Goal: Information Seeking & Learning: Learn about a topic

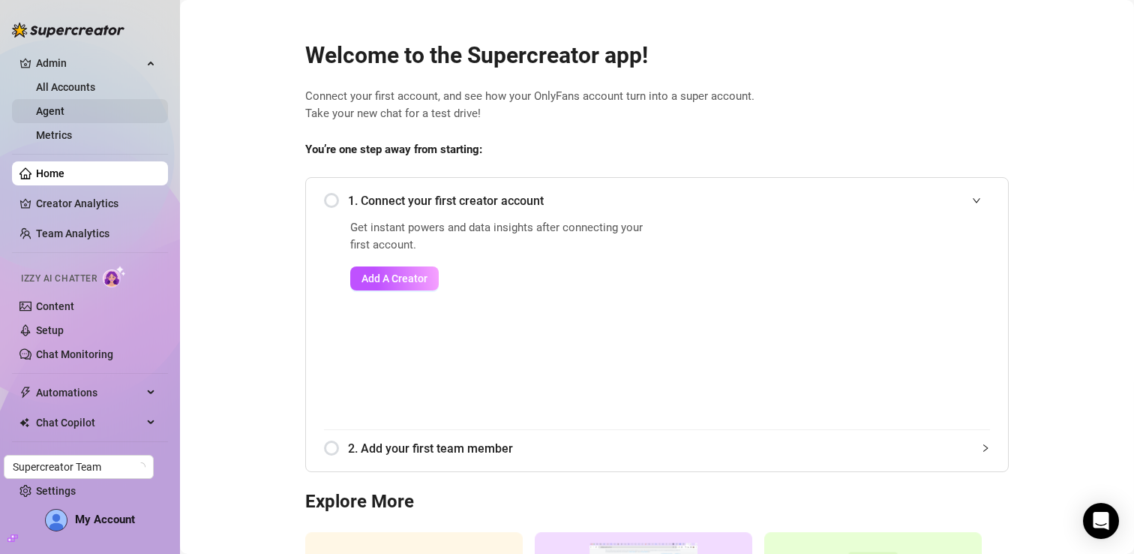
click at [65, 109] on link "Agent" at bounding box center [50, 111] width 29 height 12
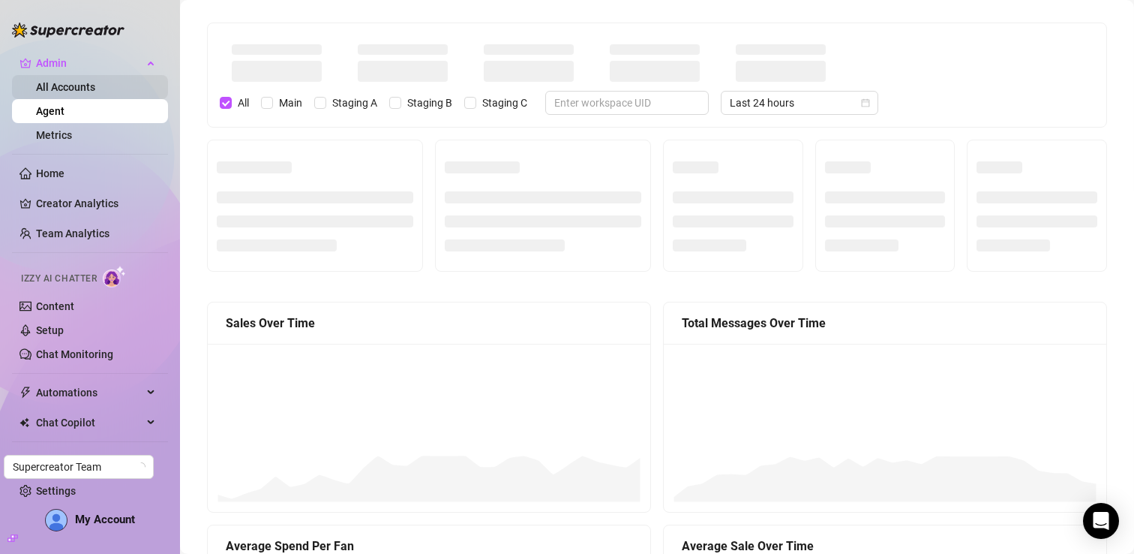
click at [80, 88] on link "All Accounts" at bounding box center [65, 87] width 59 height 12
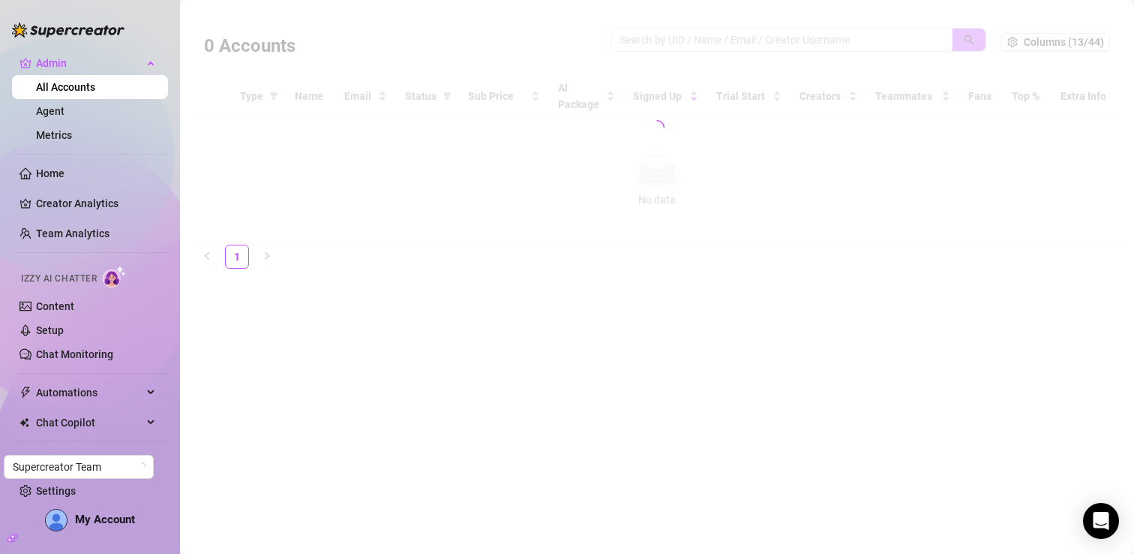
click at [775, 27] on div at bounding box center [657, 128] width 924 height 234
click at [767, 41] on div at bounding box center [657, 128] width 924 height 234
click at [690, 38] on div at bounding box center [657, 128] width 924 height 234
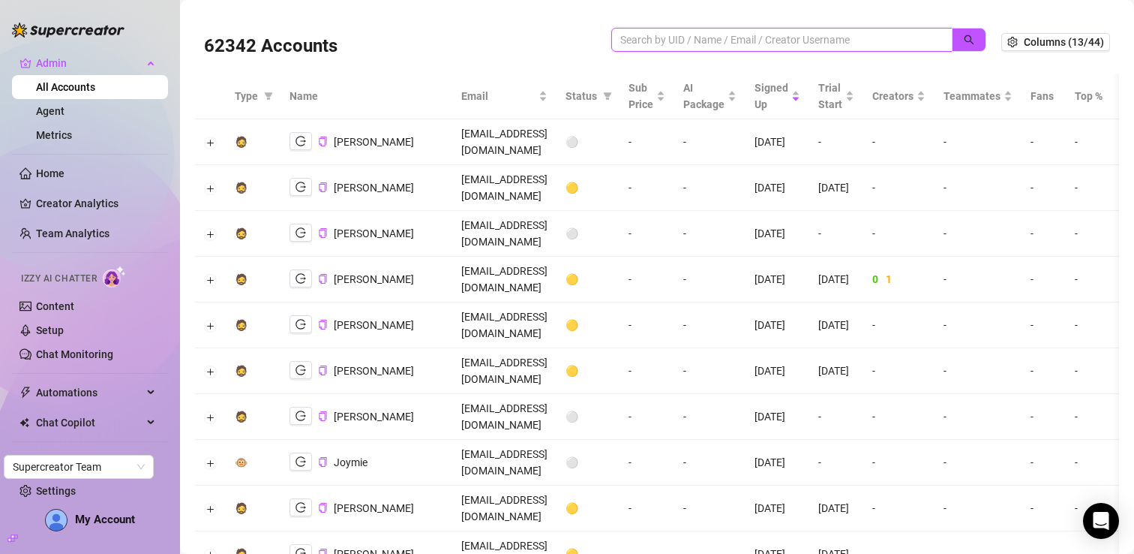
click at [716, 43] on input "search" at bounding box center [775, 40] width 311 height 17
type input "g"
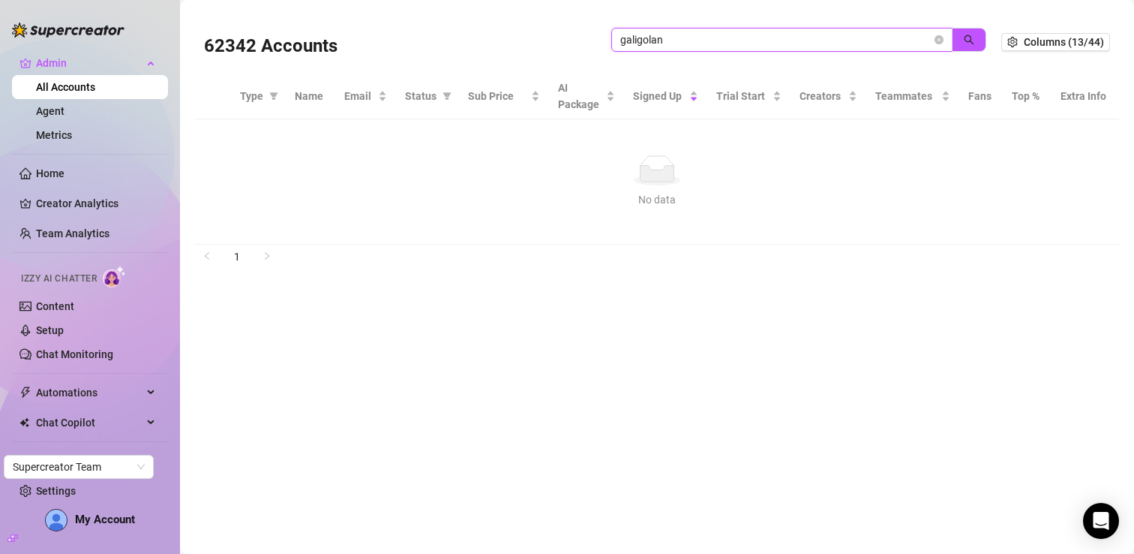
click at [639, 42] on input "galigolan" at bounding box center [775, 40] width 311 height 17
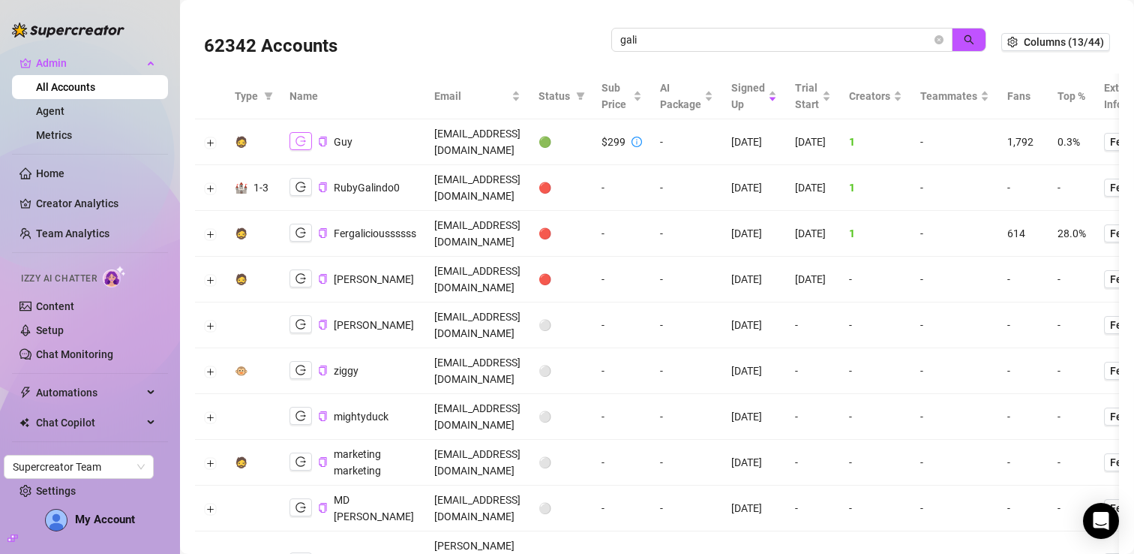
click at [301, 137] on icon "logout" at bounding box center [301, 141] width 11 height 11
click at [318, 137] on icon "copy" at bounding box center [323, 142] width 10 height 10
click at [653, 50] on span "gali" at bounding box center [781, 40] width 341 height 24
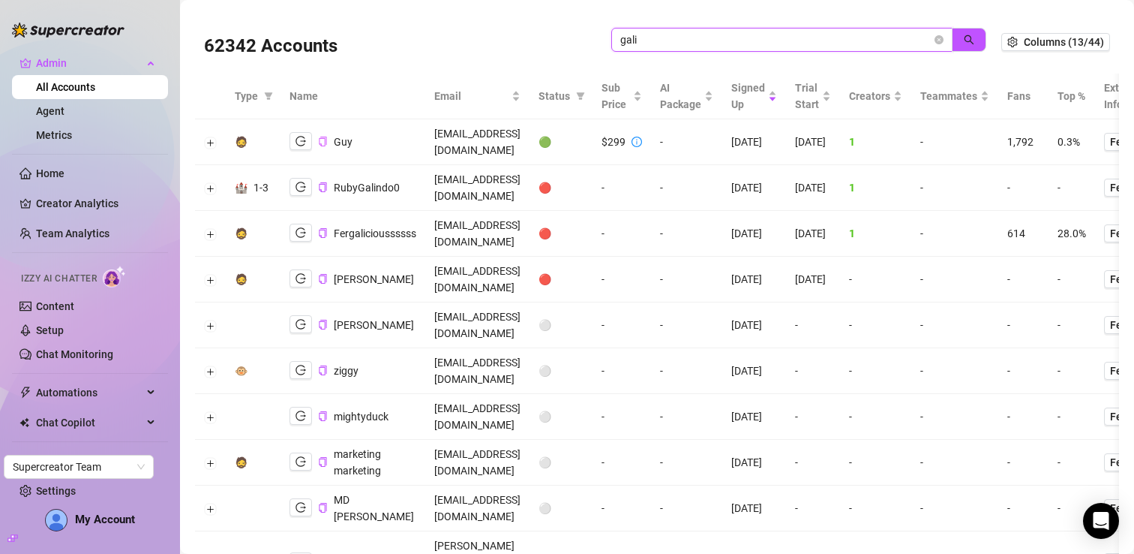
click at [639, 44] on input "gali" at bounding box center [775, 40] width 311 height 17
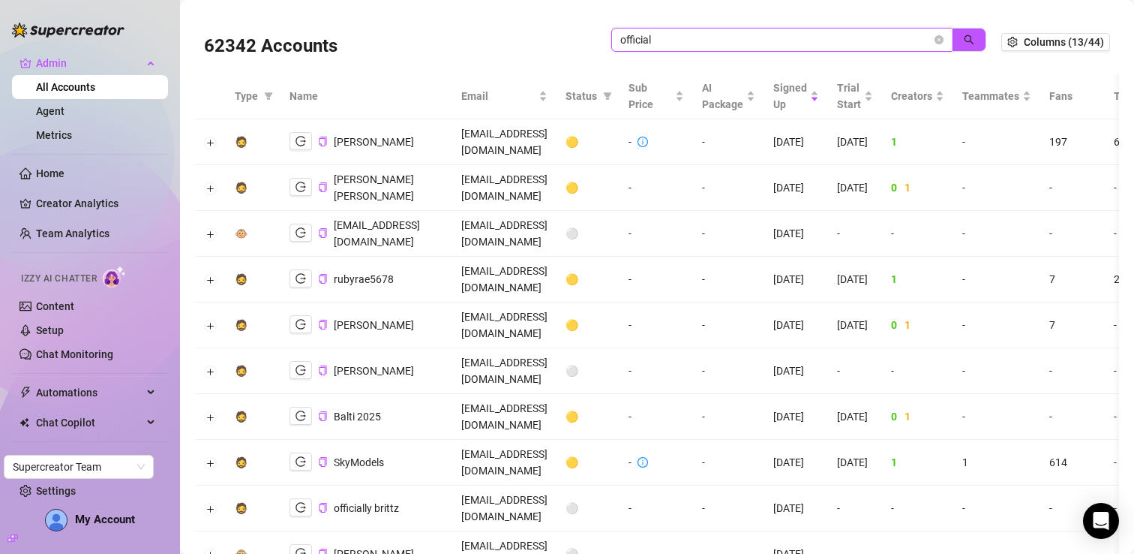
click at [668, 38] on input "official" at bounding box center [775, 40] width 311 height 17
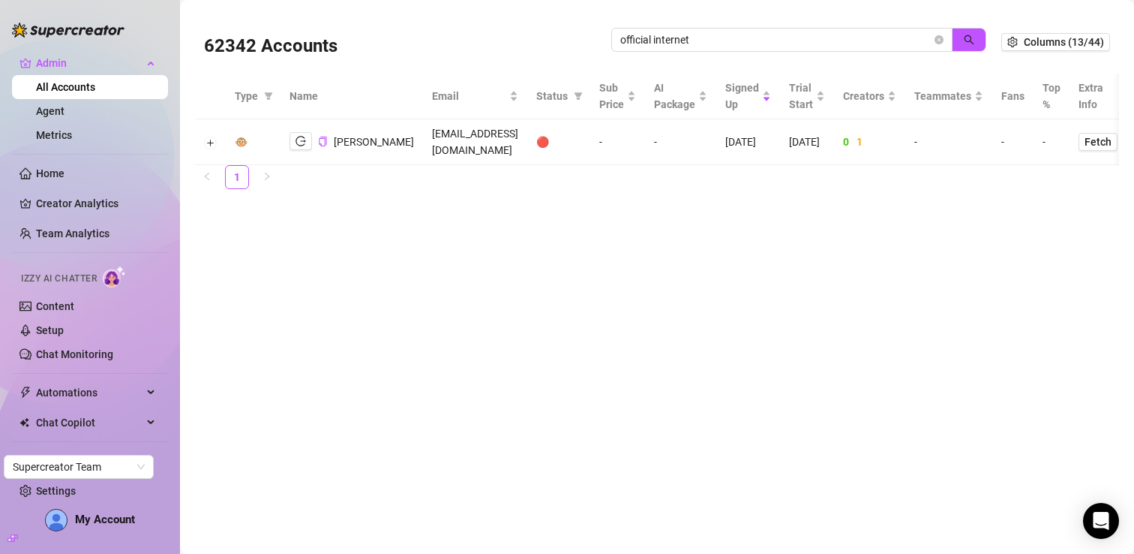
click at [500, 140] on td "carolina@officialinternetgirlfriend.com" at bounding box center [475, 142] width 104 height 46
drag, startPoint x: 500, startPoint y: 140, endPoint x: 560, endPoint y: 143, distance: 60.8
click at [527, 143] on td "carolina@officialinternetgirlfriend.com" at bounding box center [475, 142] width 104 height 46
copy td "officialinternetgirlfriend.com"
click at [690, 35] on input "official internet" at bounding box center [775, 40] width 311 height 17
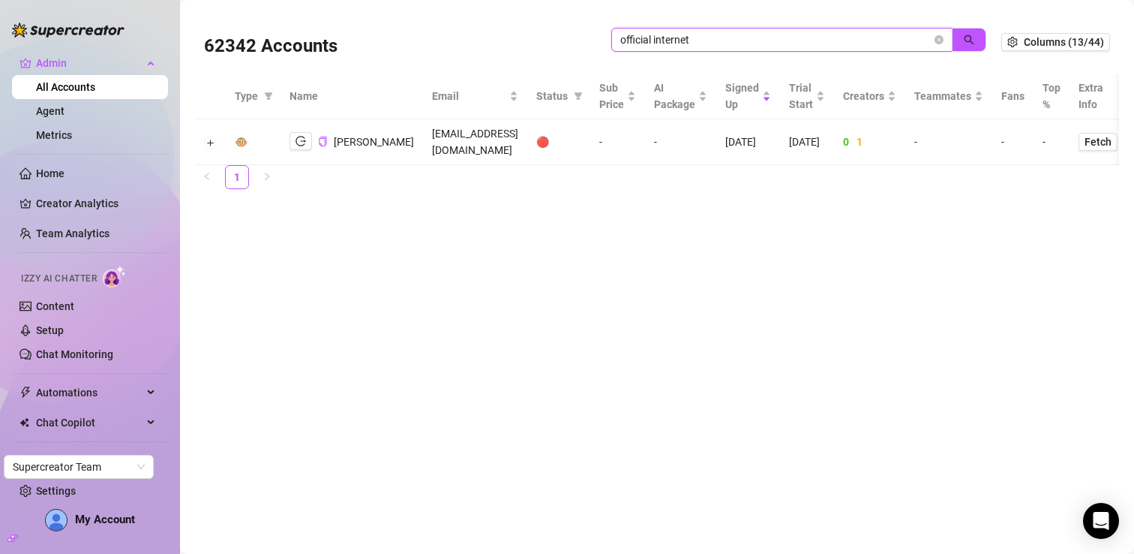
click at [690, 35] on input "official internet" at bounding box center [775, 40] width 311 height 17
paste input "internetgirlfriend.com"
type input "officialinternetgirlfriend.com"
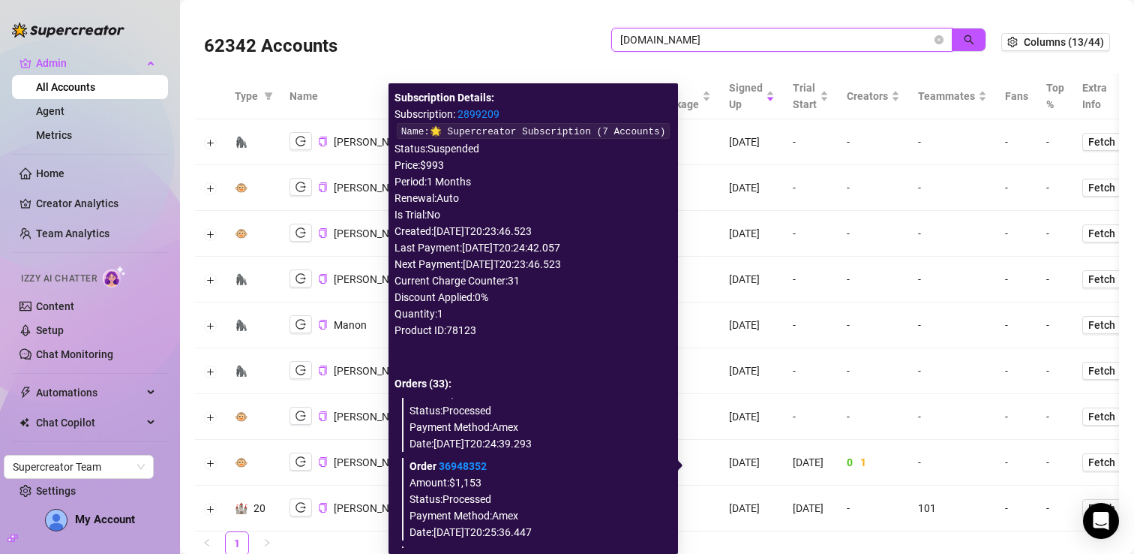
scroll to position [32, 0]
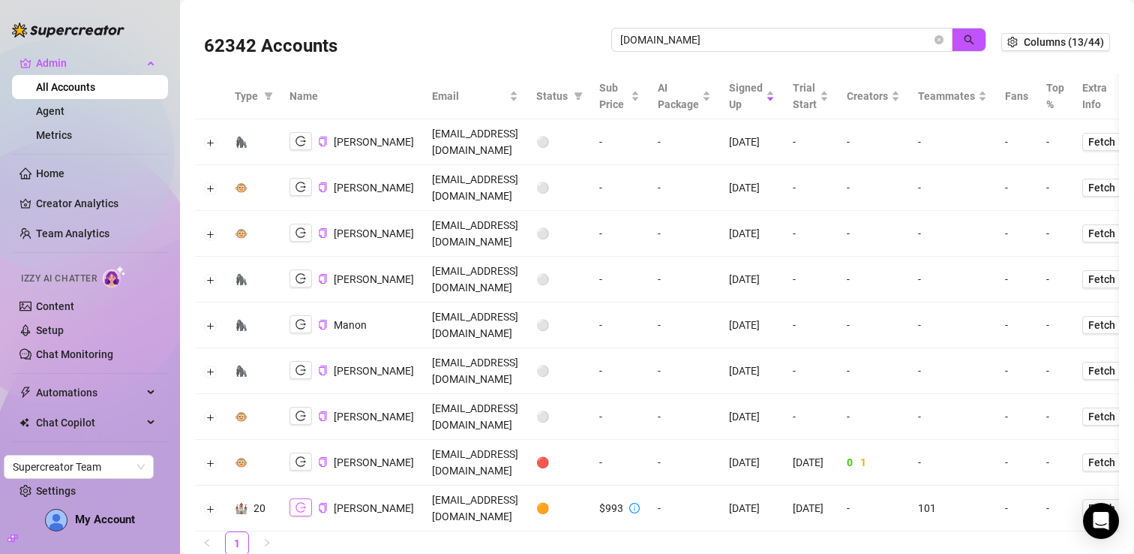
click at [304, 502] on icon "logout" at bounding box center [301, 507] width 11 height 11
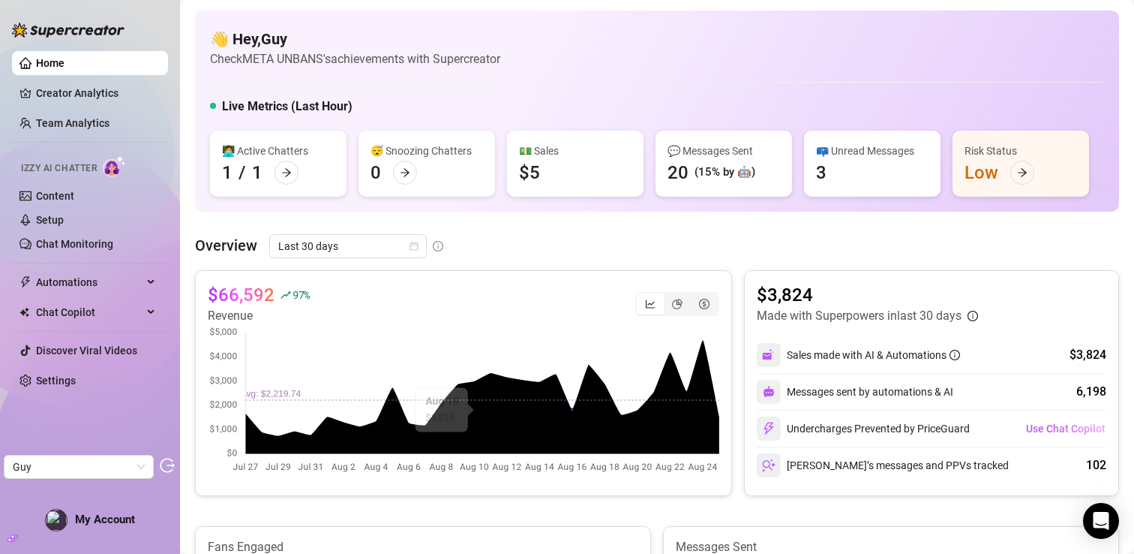
click at [477, 428] on canvas at bounding box center [464, 400] width 512 height 150
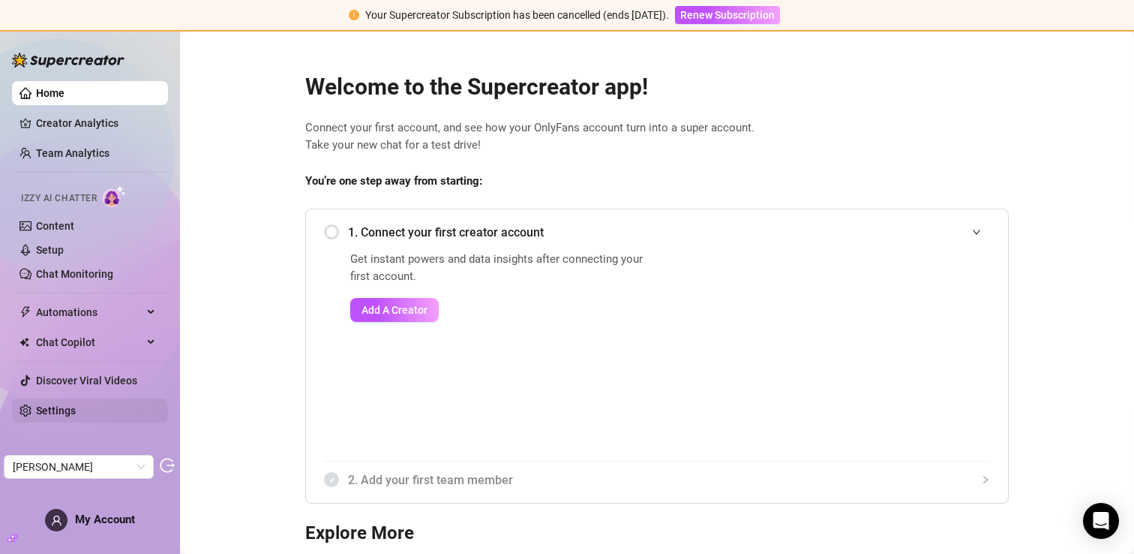
click at [54, 410] on link "Settings" at bounding box center [56, 410] width 40 height 12
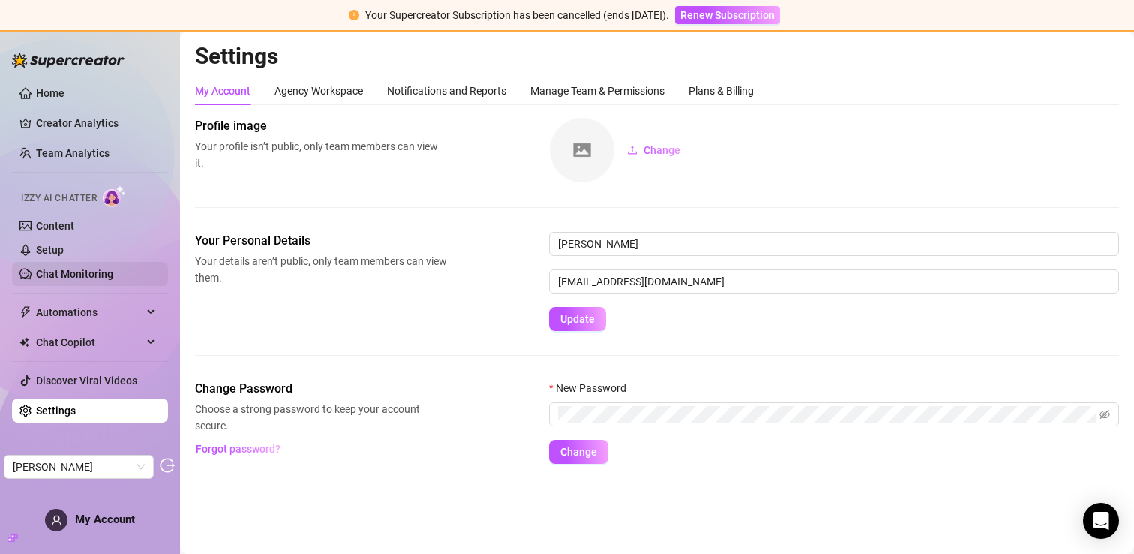
click at [103, 269] on link "Chat Monitoring" at bounding box center [74, 274] width 77 height 12
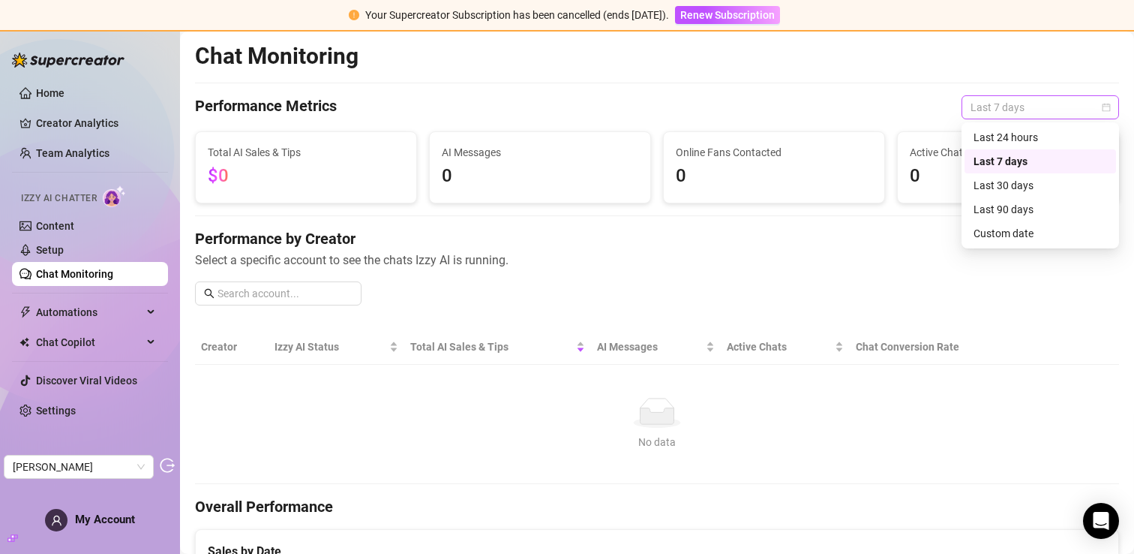
click at [1033, 111] on span "Last 7 days" at bounding box center [1041, 107] width 140 height 23
click at [1013, 230] on div "Custom date" at bounding box center [1041, 233] width 134 height 17
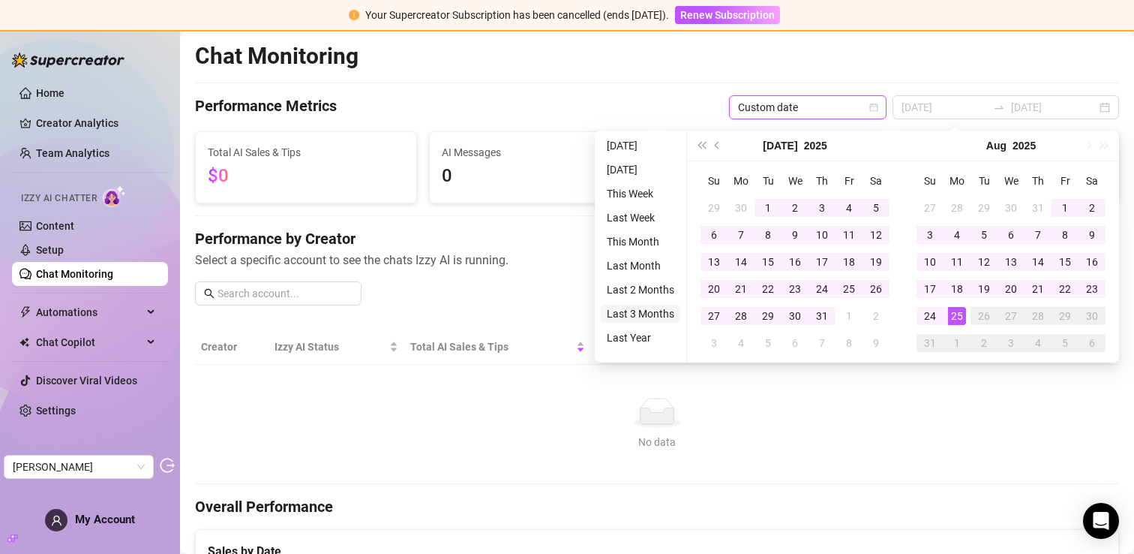
click at [626, 311] on li "Last 3 Months" at bounding box center [641, 314] width 80 height 18
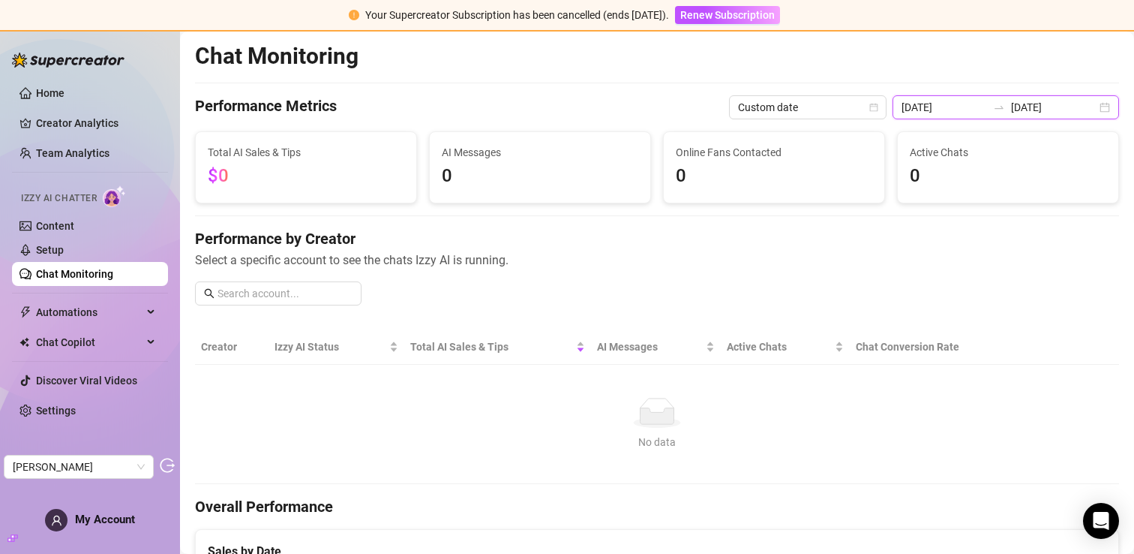
click at [968, 113] on input "2025-05-25" at bounding box center [945, 107] width 86 height 17
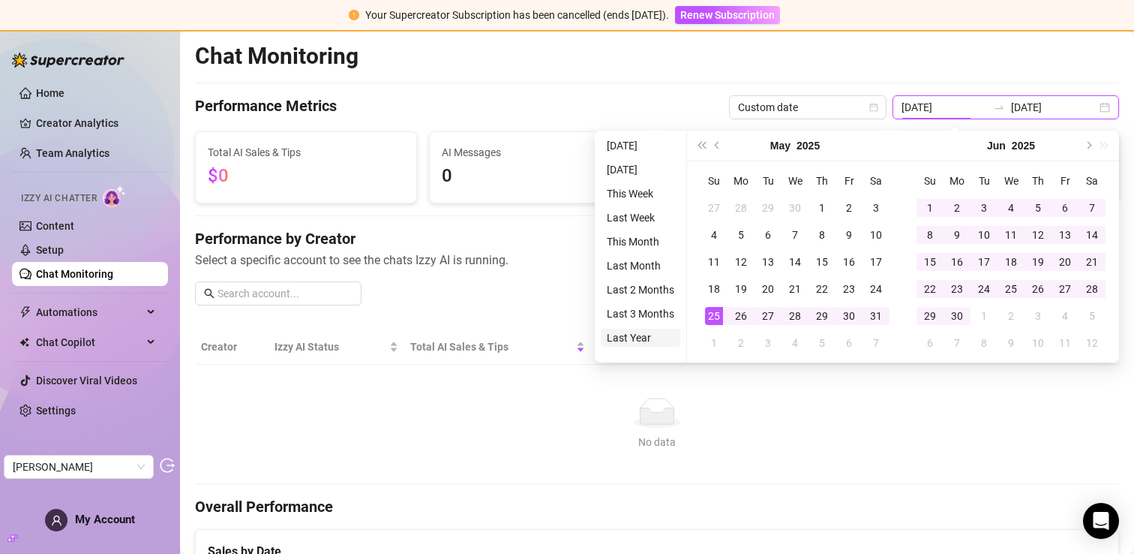
type input "2024-08-25"
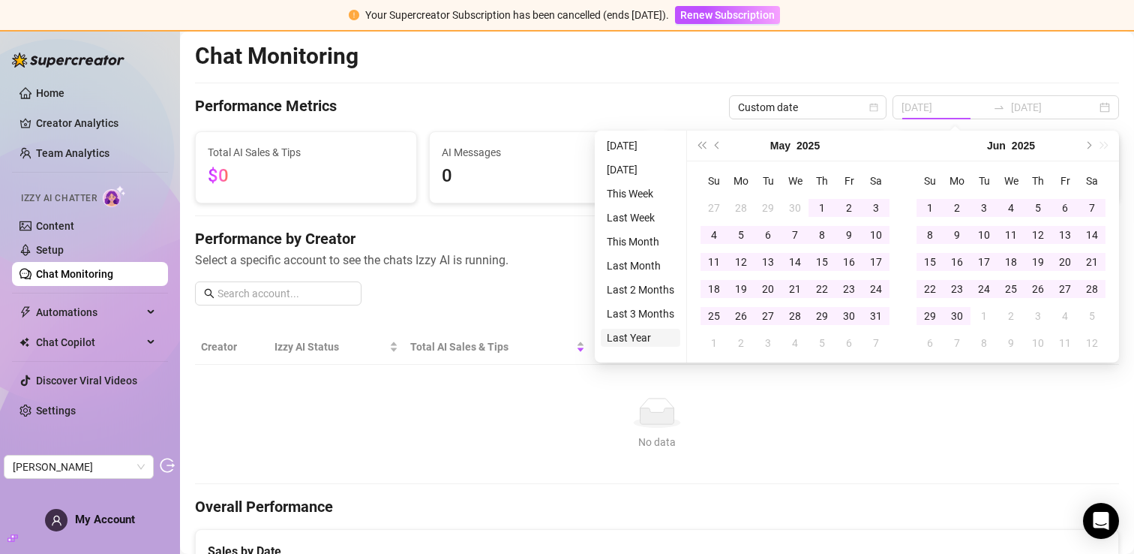
click at [612, 331] on li "Last Year" at bounding box center [641, 338] width 80 height 18
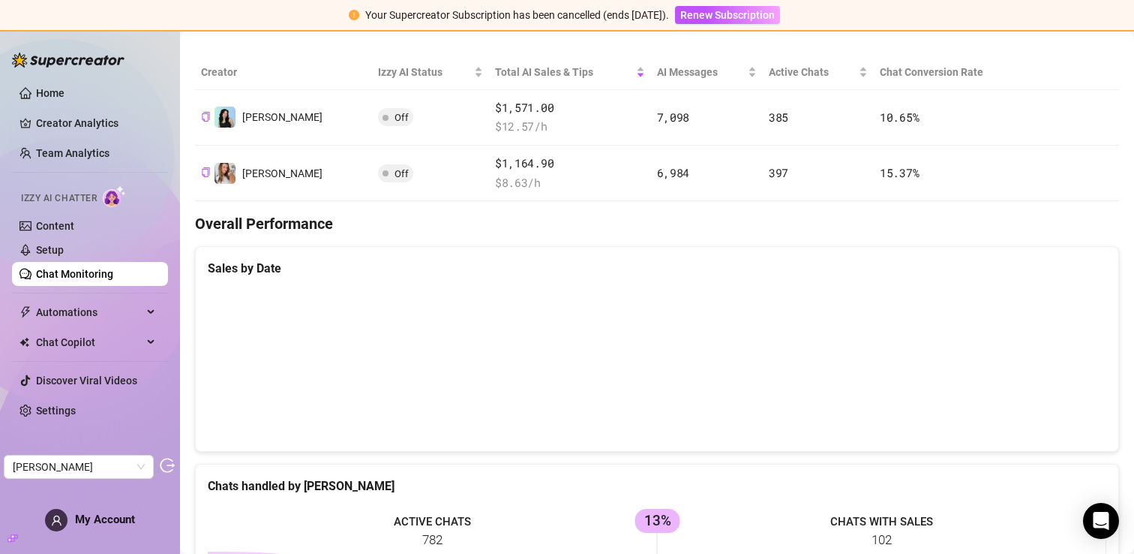
scroll to position [270, 0]
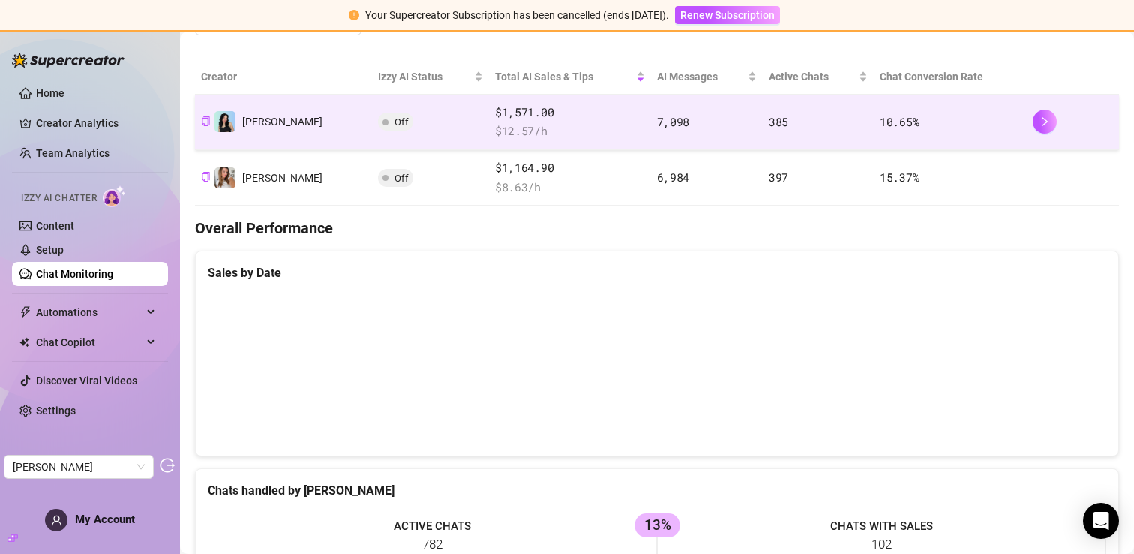
click at [524, 125] on span "$ 12.57 /h" at bounding box center [570, 131] width 150 height 18
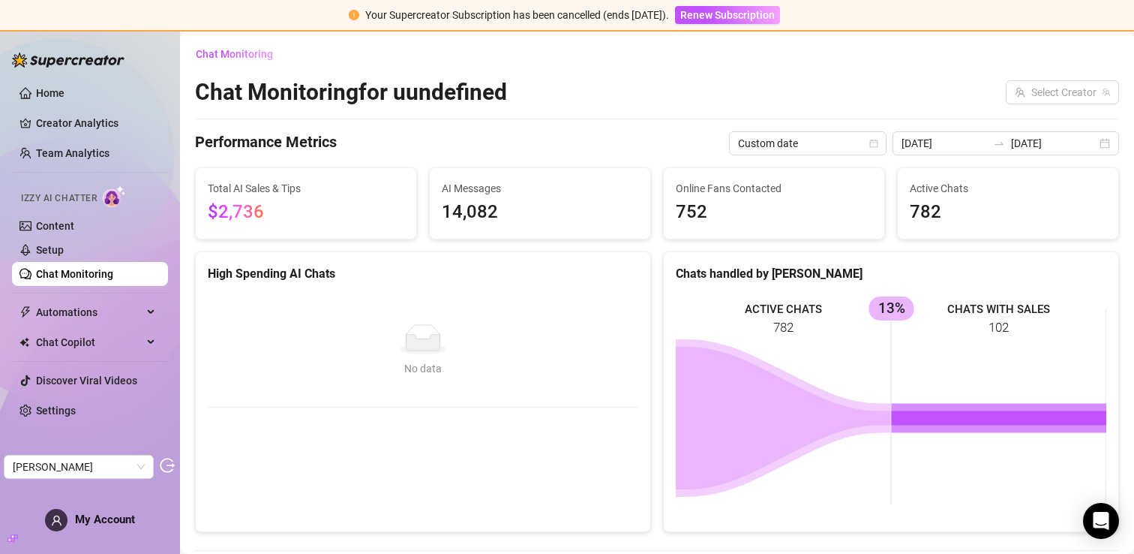
click at [62, 280] on link "Chat Monitoring" at bounding box center [74, 274] width 77 height 12
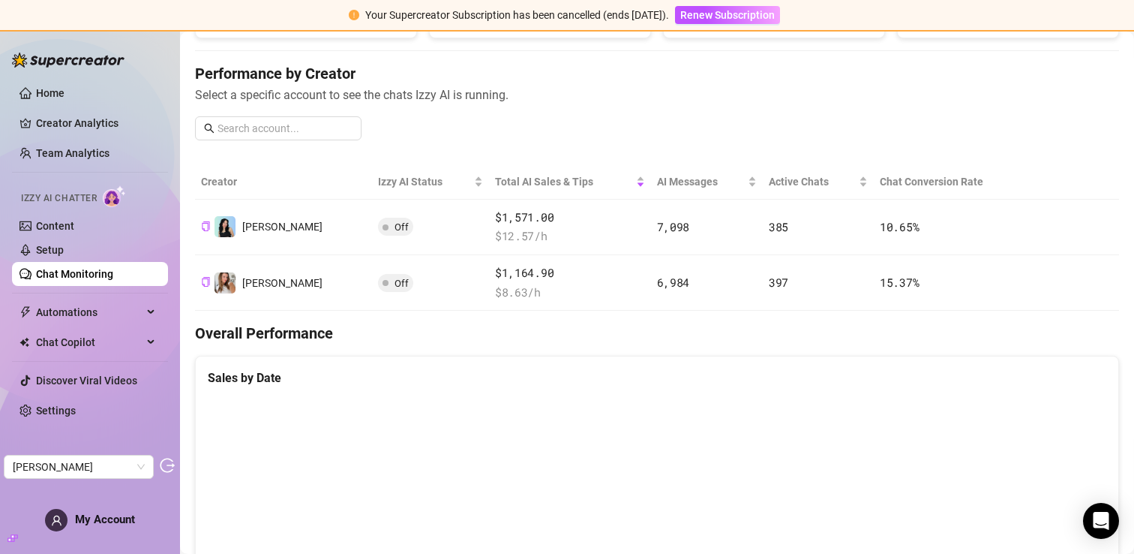
scroll to position [164, 0]
click at [81, 113] on link "Creator Analytics" at bounding box center [96, 123] width 120 height 24
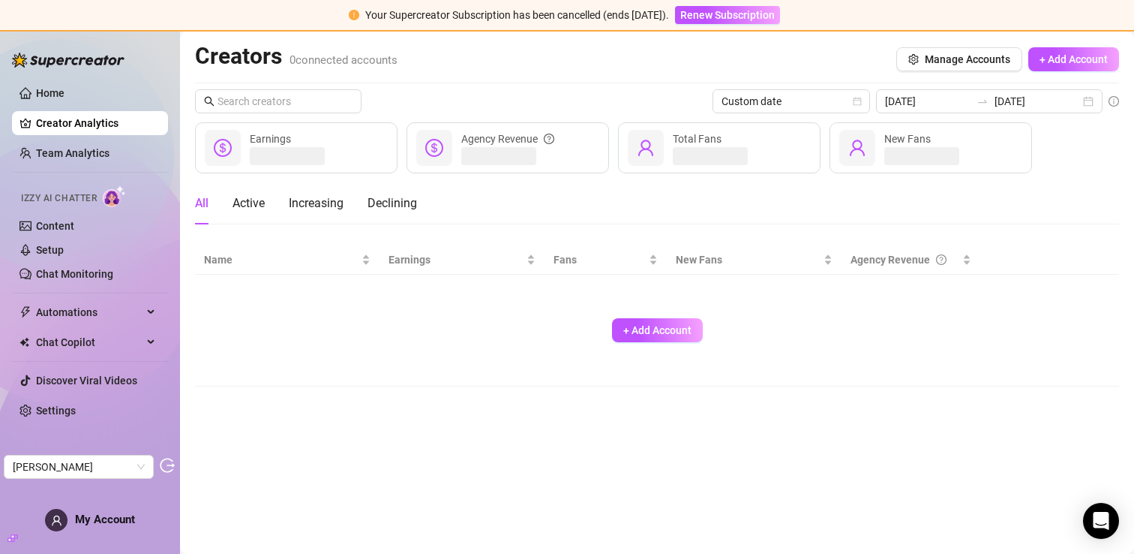
click at [93, 166] on ul "Home Creator Analytics Team Analytics Izzy AI Chatter Content Setup Chat Monito…" at bounding box center [90, 251] width 156 height 353
click at [97, 159] on link "Team Analytics" at bounding box center [73, 153] width 74 height 12
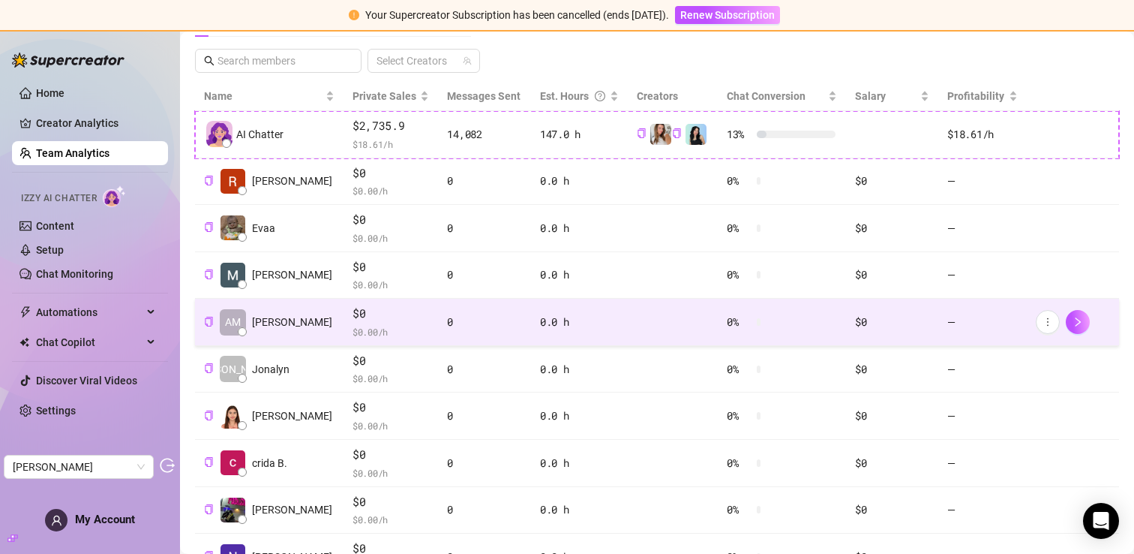
scroll to position [421, 0]
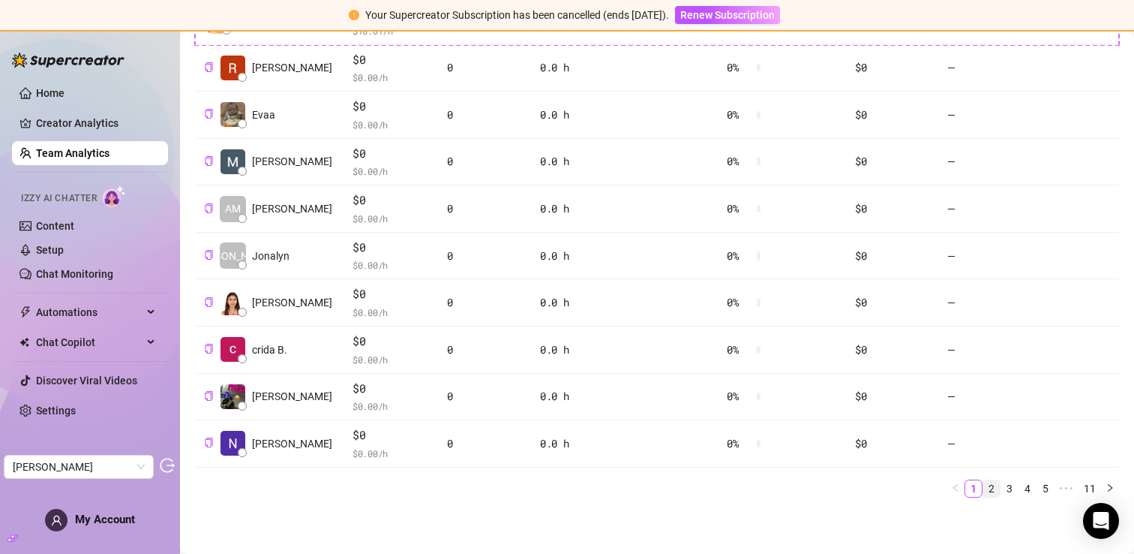
click at [989, 492] on link "2" at bounding box center [991, 488] width 17 height 17
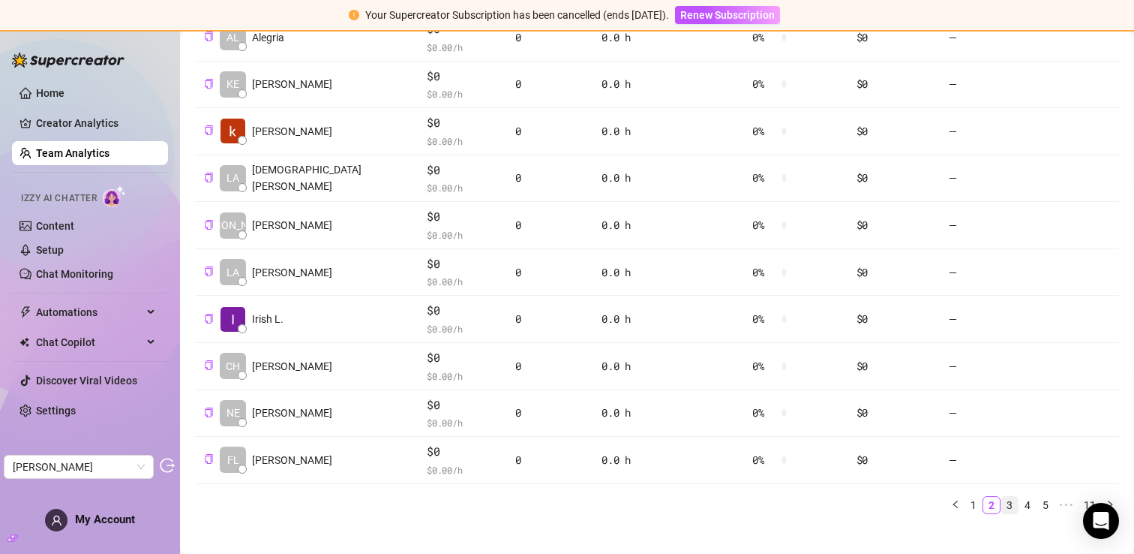
click at [1004, 497] on link "3" at bounding box center [1009, 505] width 17 height 17
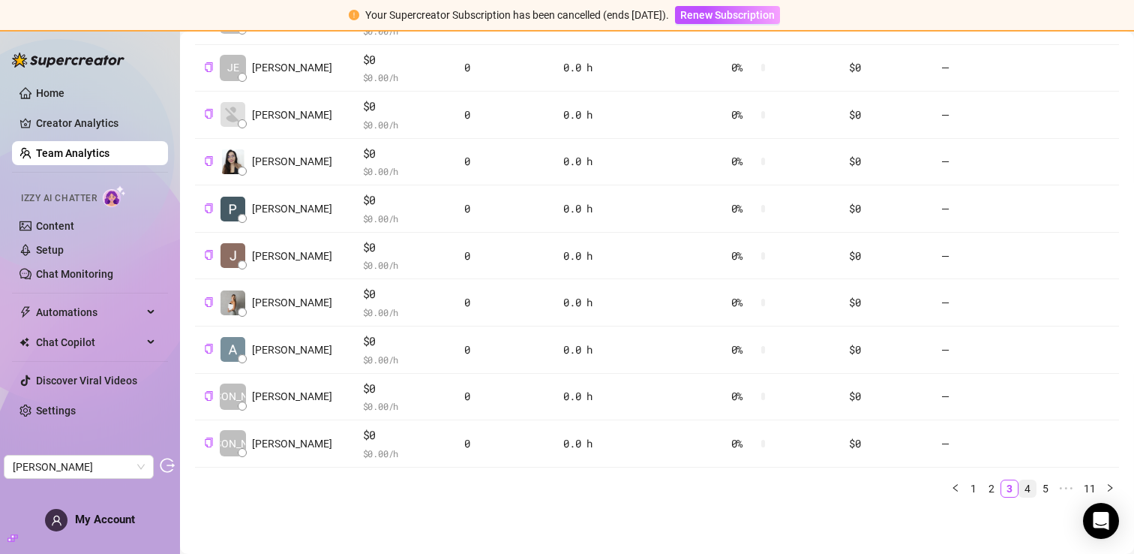
click at [1027, 491] on link "4" at bounding box center [1027, 488] width 17 height 17
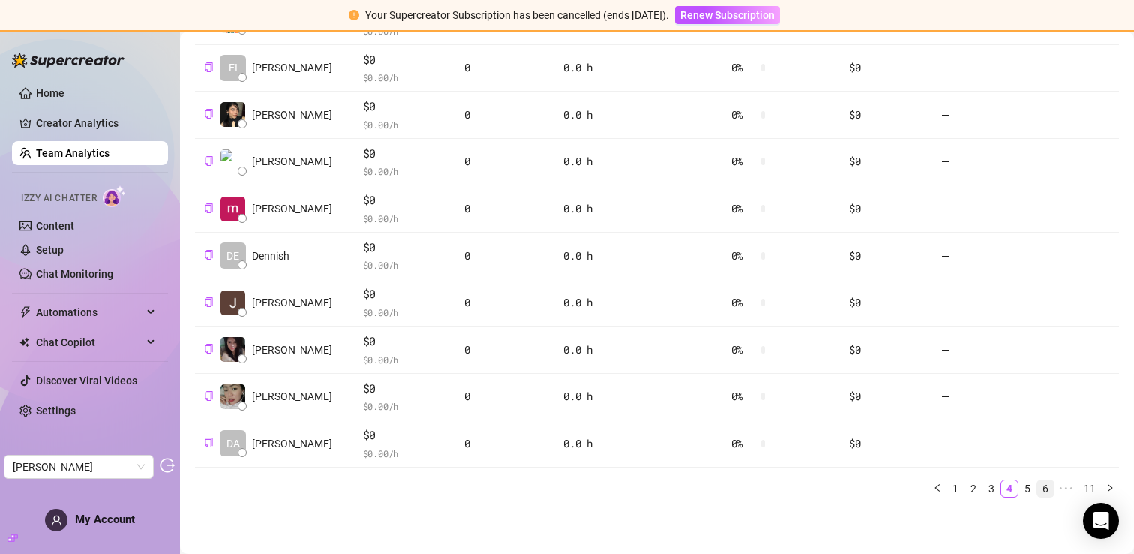
click at [1047, 491] on link "6" at bounding box center [1045, 488] width 17 height 17
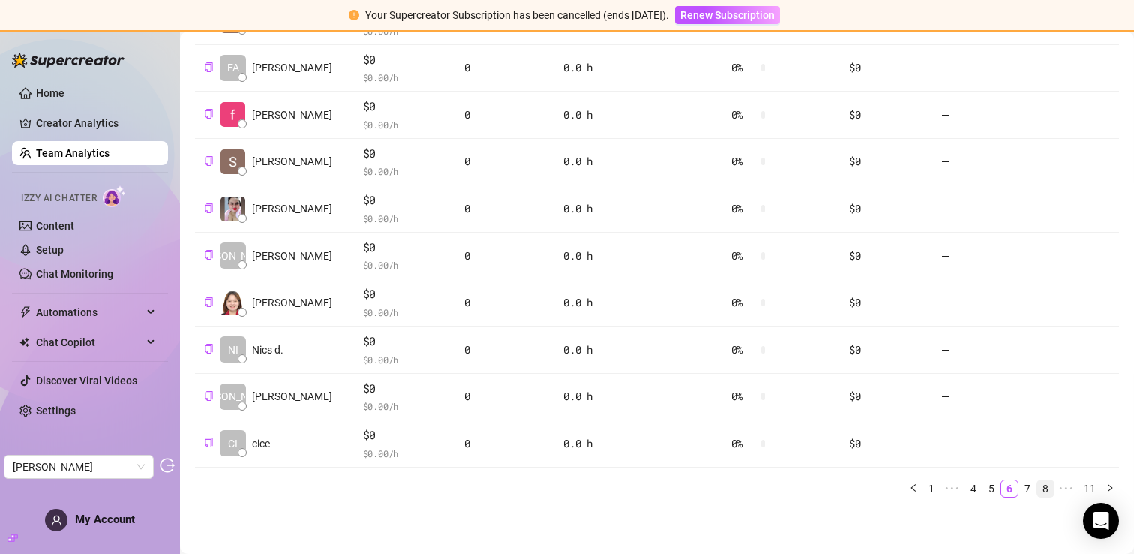
click at [1040, 491] on link "8" at bounding box center [1045, 488] width 17 height 17
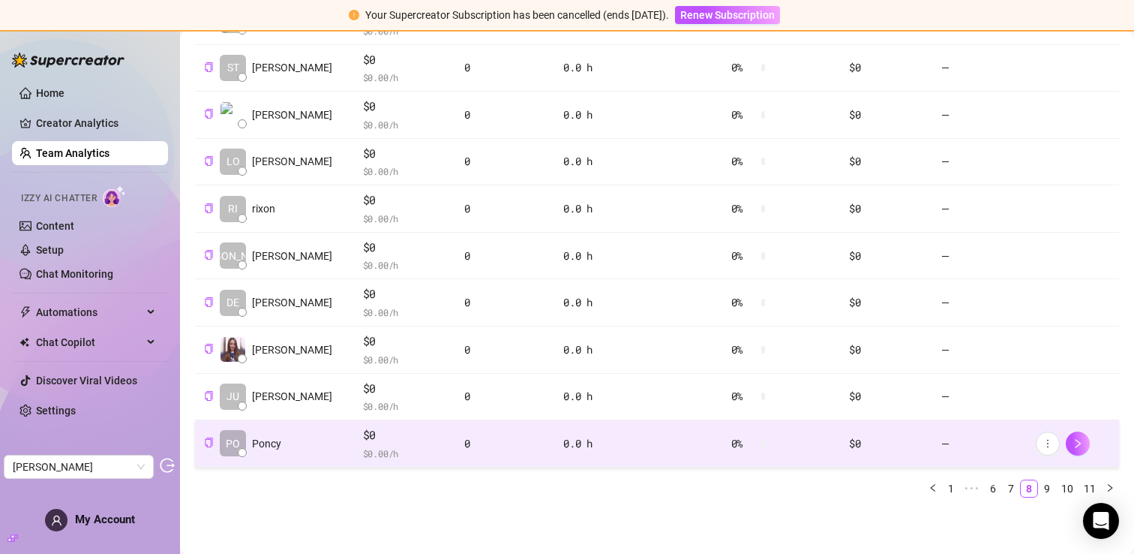
scroll to position [0, 0]
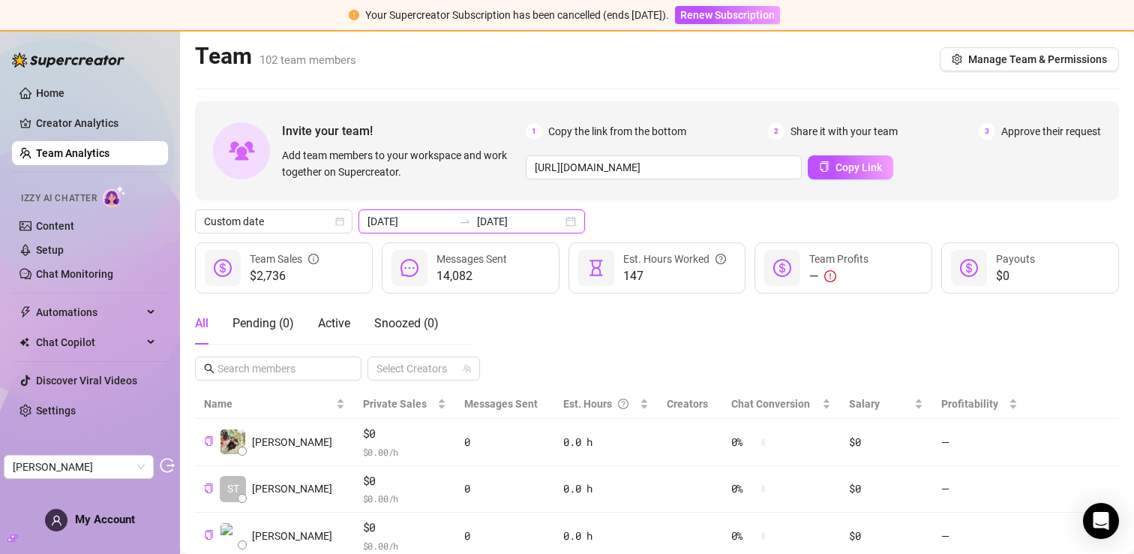
click at [426, 218] on input "2024-08-25" at bounding box center [411, 221] width 86 height 17
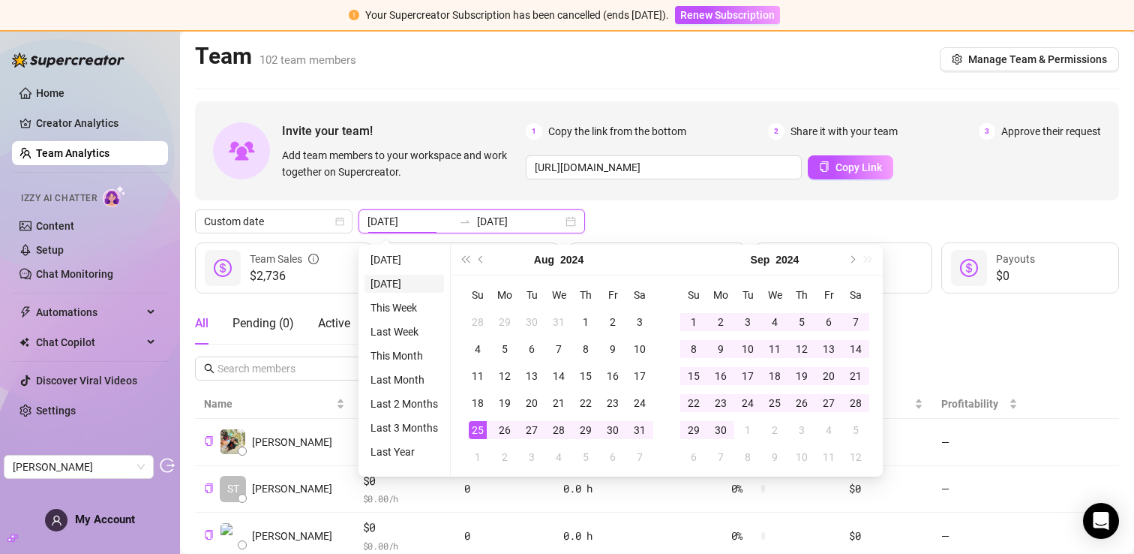
type input "2025-08-24"
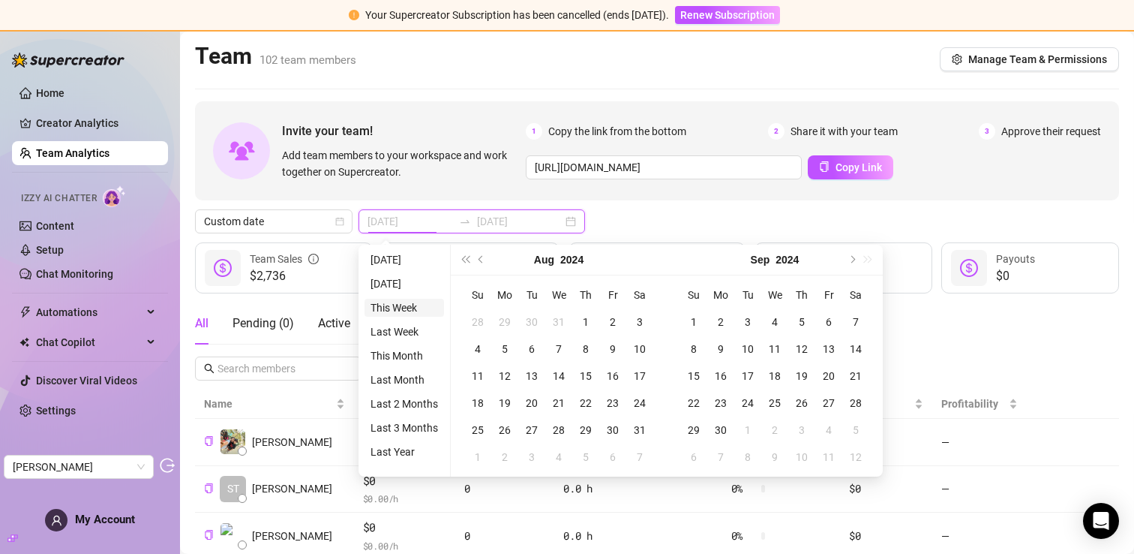
type input "2024-08-25"
type input "2025-08-25"
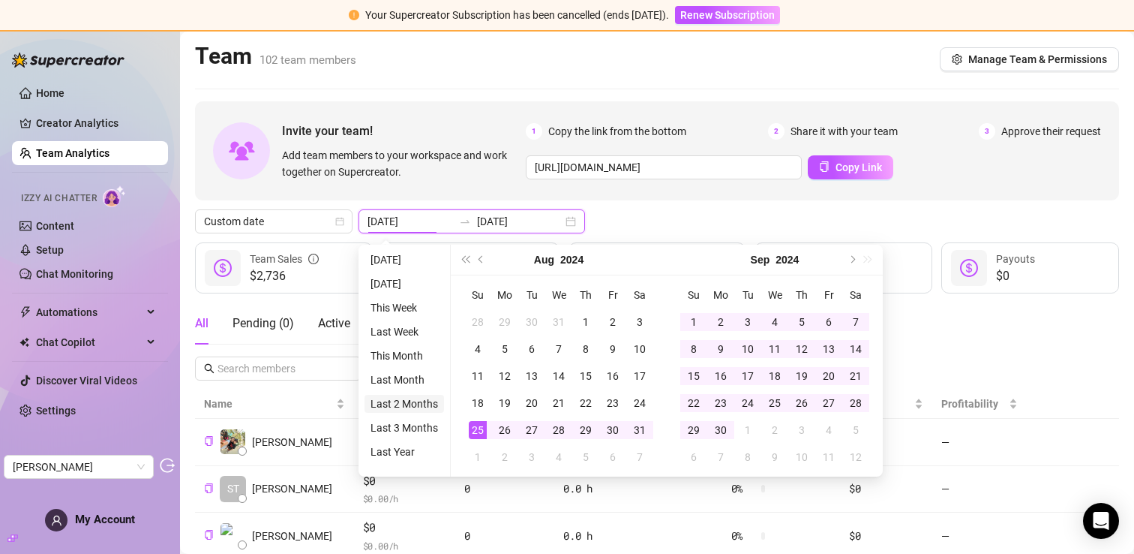
type input "2025-06-25"
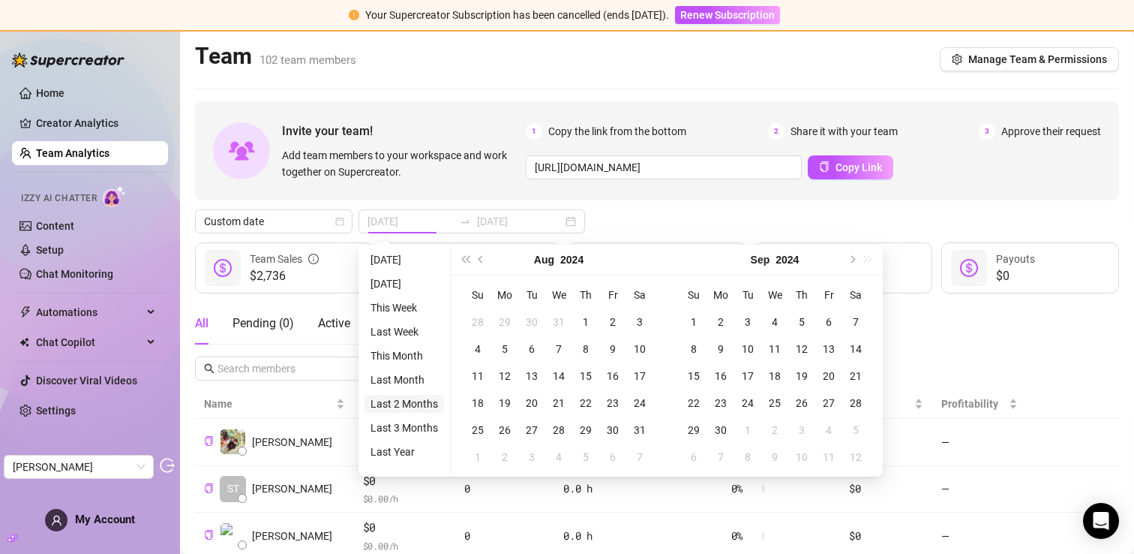
click at [412, 404] on li "Last 2 Months" at bounding box center [405, 404] width 80 height 18
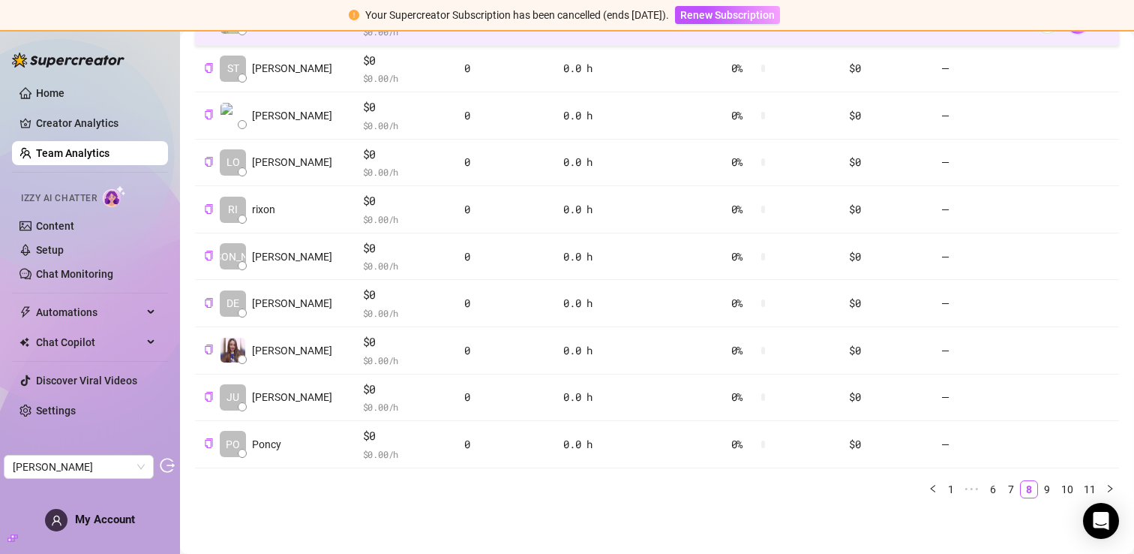
scroll to position [421, 0]
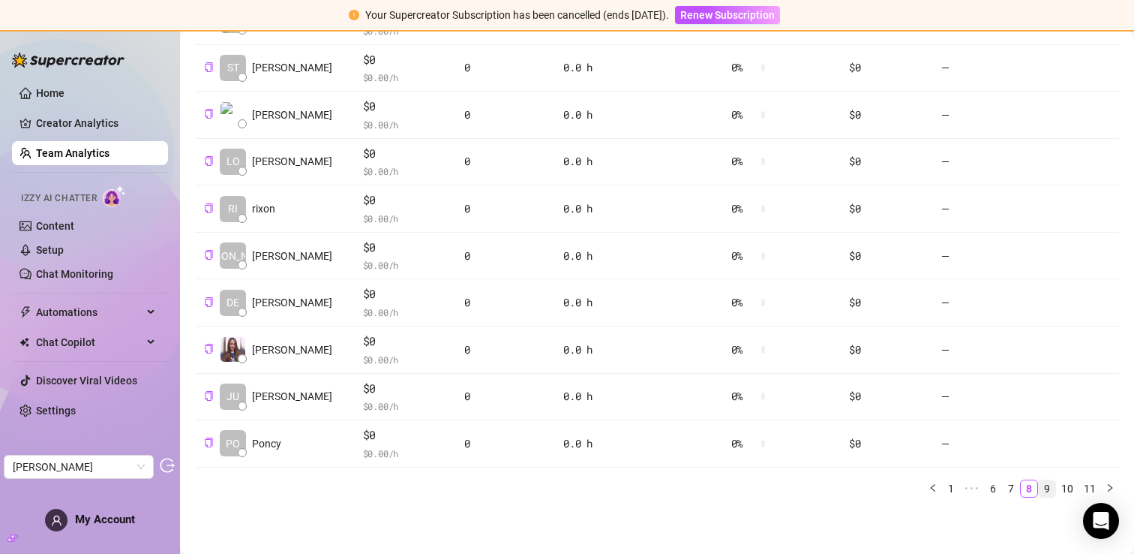
click at [1052, 486] on link "9" at bounding box center [1047, 488] width 17 height 17
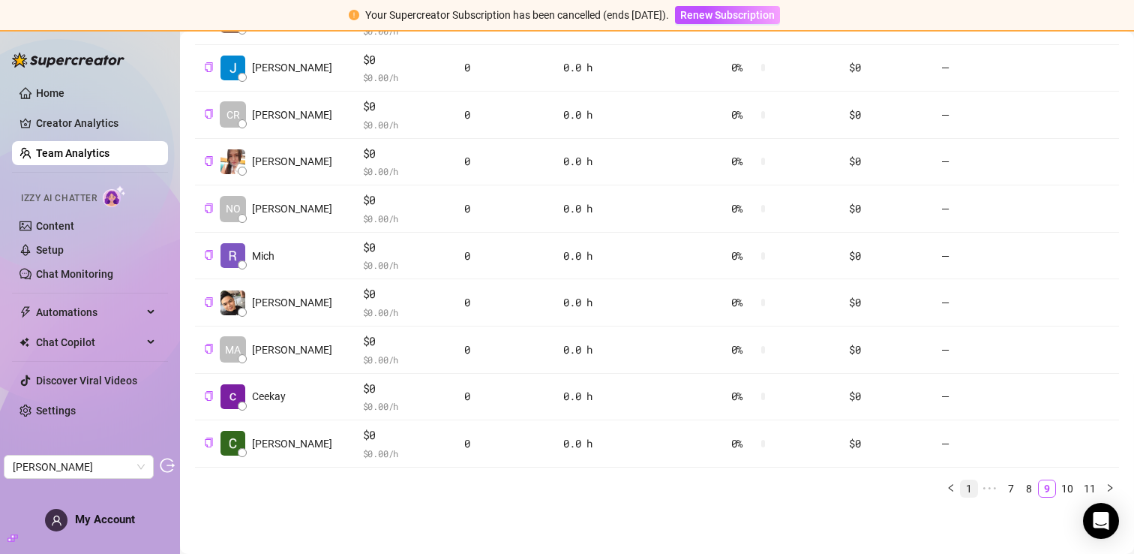
click at [974, 491] on link "1" at bounding box center [969, 488] width 17 height 17
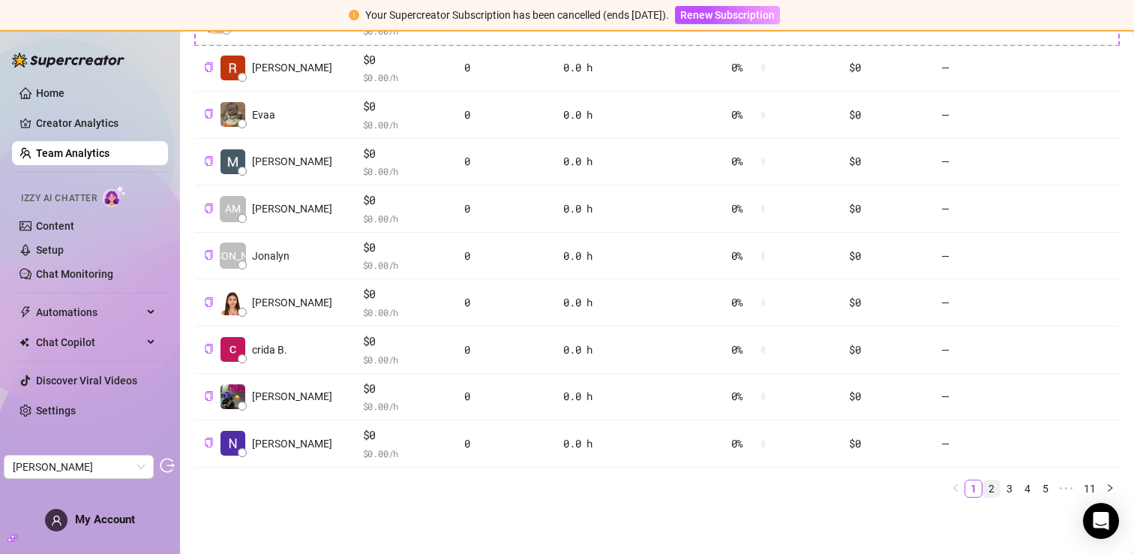
click at [998, 492] on link "2" at bounding box center [991, 488] width 17 height 17
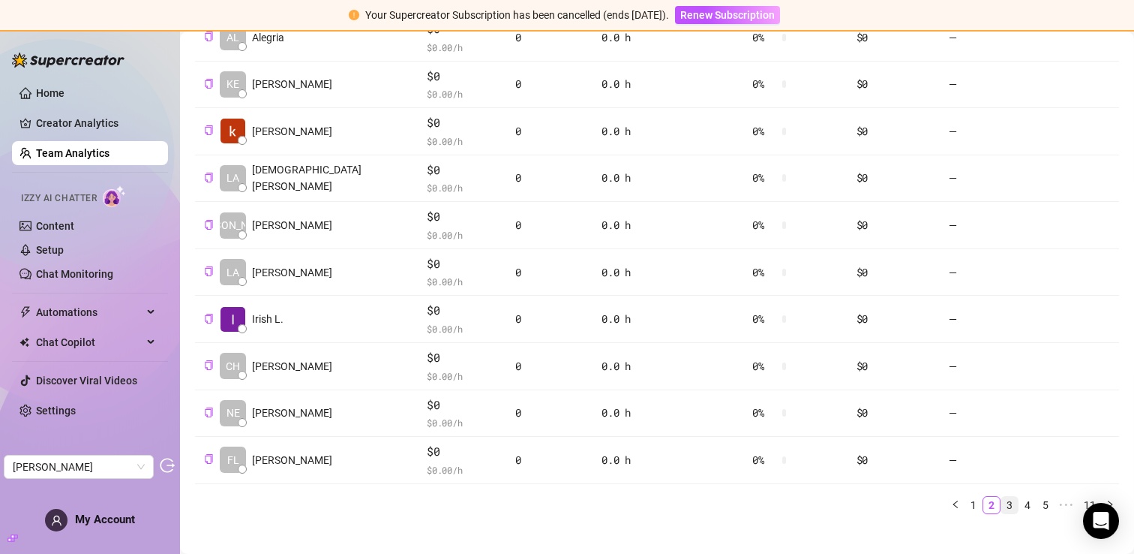
click at [1006, 497] on link "3" at bounding box center [1009, 505] width 17 height 17
